Goal: Task Accomplishment & Management: Manage account settings

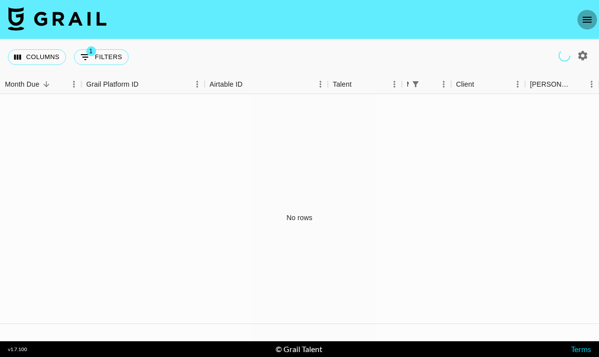
click at [587, 24] on icon "open drawer" at bounding box center [587, 20] width 12 height 12
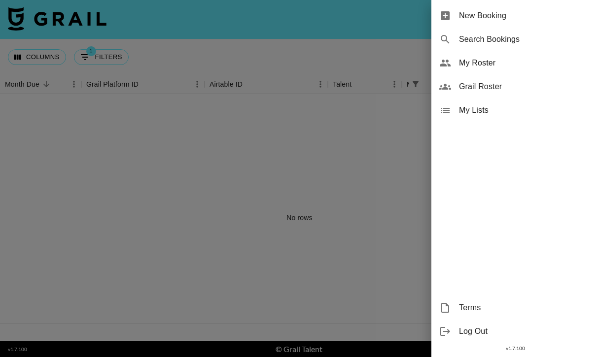
click at [462, 61] on span "My Roster" at bounding box center [525, 63] width 132 height 12
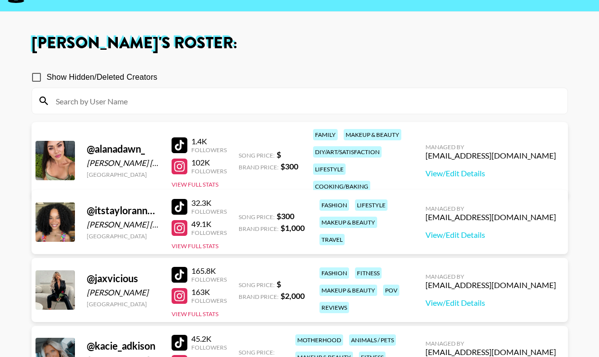
scroll to position [98, 0]
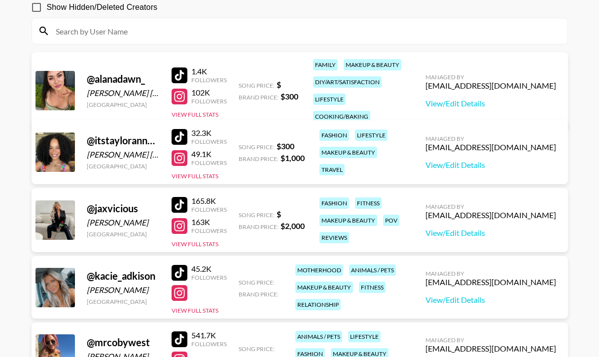
click at [107, 161] on div "@ itstayloranne__ Taylor Anne Wesley United States" at bounding box center [123, 151] width 73 height 35
click at [479, 168] on link "View/Edit Details" at bounding box center [490, 165] width 131 height 10
click at [180, 89] on div at bounding box center [179, 97] width 16 height 16
click at [181, 71] on div at bounding box center [179, 75] width 16 height 16
click at [181, 224] on div at bounding box center [179, 226] width 16 height 16
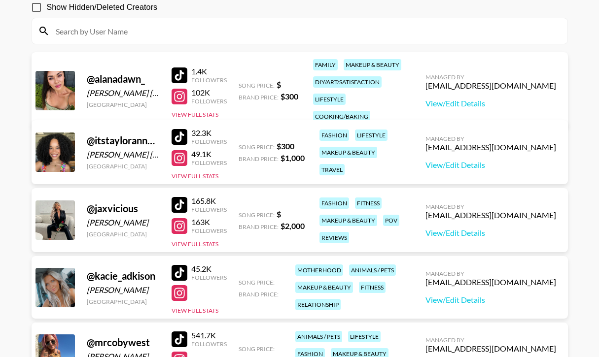
click at [181, 209] on div at bounding box center [179, 205] width 16 height 16
click at [182, 160] on div at bounding box center [179, 158] width 16 height 16
drag, startPoint x: 416, startPoint y: 163, endPoint x: 312, endPoint y: 142, distance: 105.9
click at [312, 142] on div "@ itstayloranne__ Taylor Anne Wesley United States 32.3K Followers 49.1K Follow…" at bounding box center [300, 152] width 536 height 64
copy div "fashion lifestyle makeup & beauty travel"
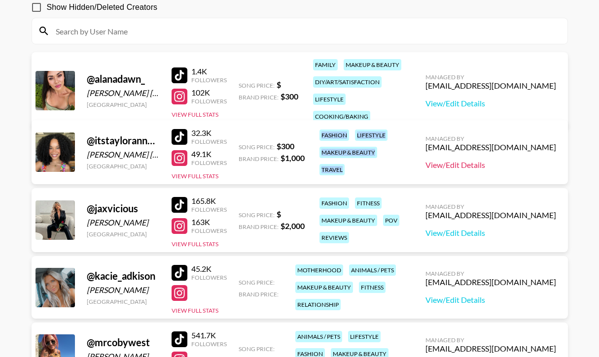
click at [464, 169] on link "View/Edit Details" at bounding box center [490, 165] width 131 height 10
click at [173, 92] on div at bounding box center [179, 97] width 16 height 16
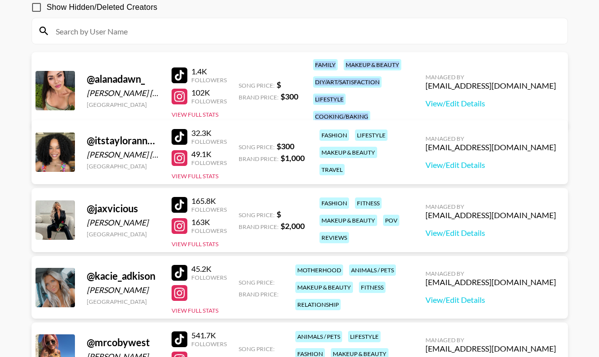
drag, startPoint x: 385, startPoint y: 103, endPoint x: 310, endPoint y: 66, distance: 83.5
click at [310, 67] on div "family makeup & beauty diy/art/satisfaction lifestyle cooking/baking" at bounding box center [358, 90] width 96 height 69
copy div "family makeup & beauty diy/art/satisfaction lifestyle cooking/baking"
click at [493, 99] on link "View/Edit Details" at bounding box center [490, 104] width 131 height 10
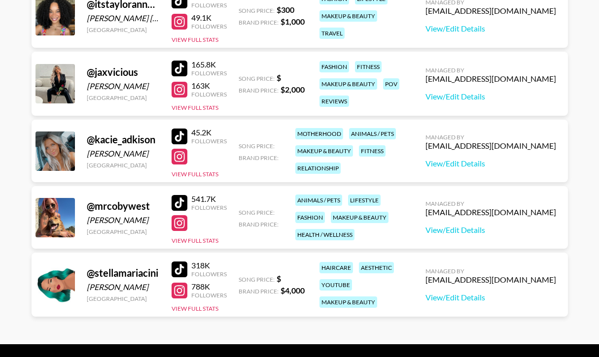
scroll to position [261, 0]
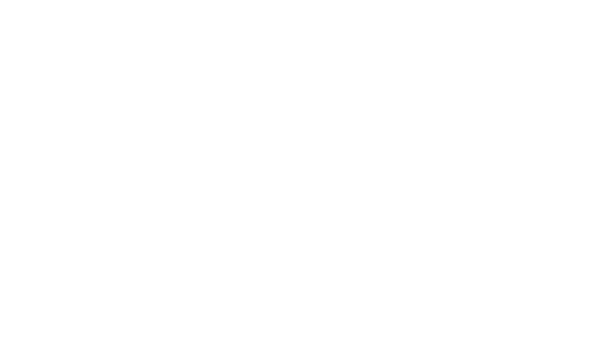
select select "USD"
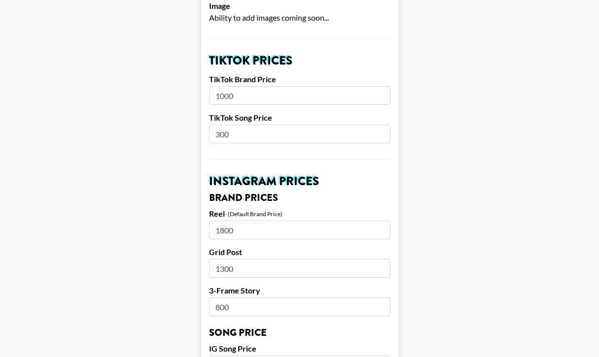
scroll to position [177, 0]
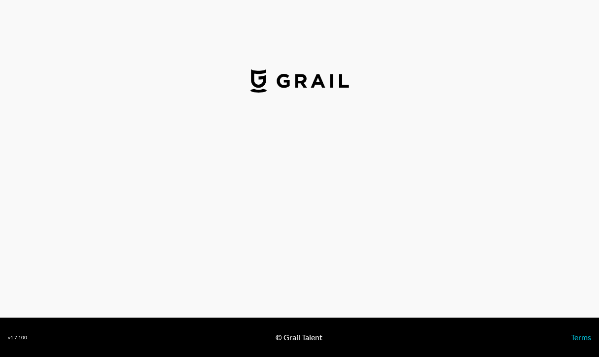
select select "USD"
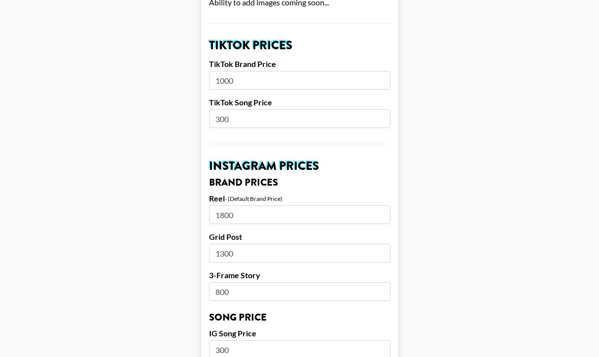
scroll to position [329, 0]
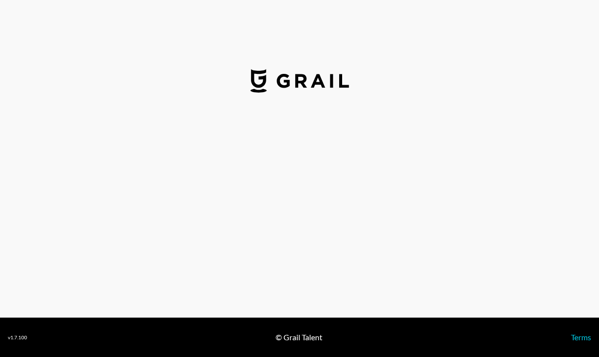
select select "USD"
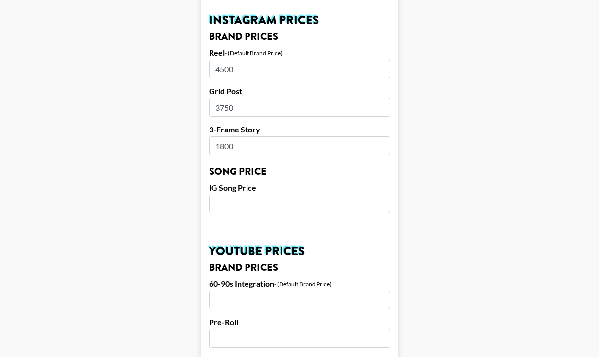
scroll to position [466, 0]
